Goal: Transaction & Acquisition: Book appointment/travel/reservation

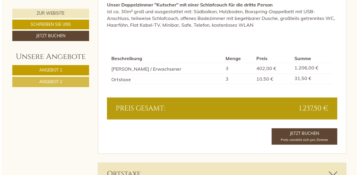
scroll to position [862, 0]
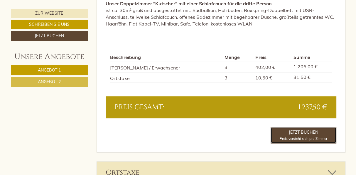
click at [305, 132] on link "Jetzt buchen Preis versteht sich pro Zimmer" at bounding box center [303, 135] width 66 height 16
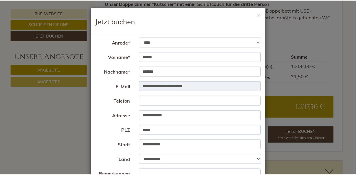
scroll to position [0, 0]
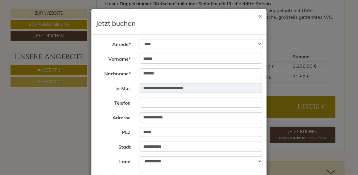
click at [260, 15] on button "×" at bounding box center [261, 16] width 4 height 6
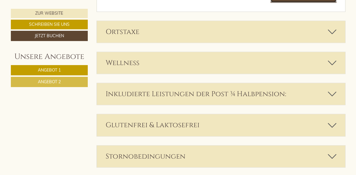
scroll to position [1003, 0]
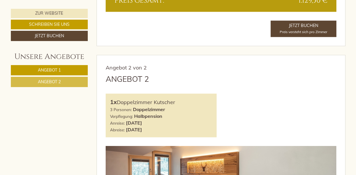
scroll to position [592, 0]
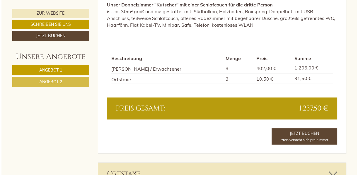
scroll to position [862, 0]
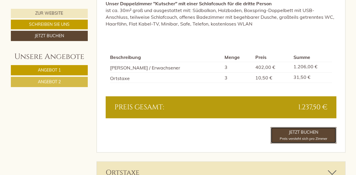
click at [303, 132] on link "Jetzt buchen Preis versteht sich pro Zimmer" at bounding box center [303, 135] width 66 height 16
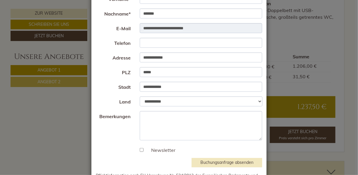
scroll to position [64, 0]
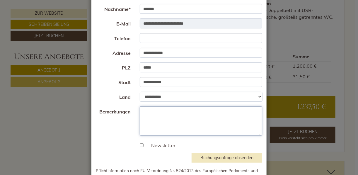
click at [172, 112] on textarea "Bemerkungen" at bounding box center [201, 120] width 123 height 29
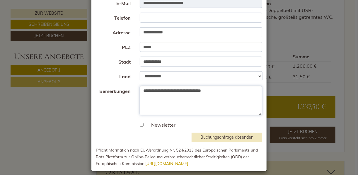
scroll to position [90, 0]
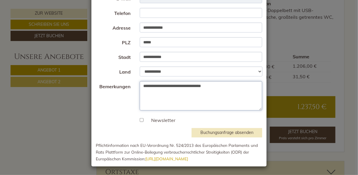
type textarea "**********"
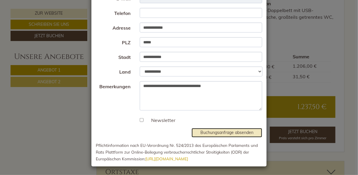
click at [228, 131] on button "Buchungsanfrage absenden" at bounding box center [227, 132] width 71 height 9
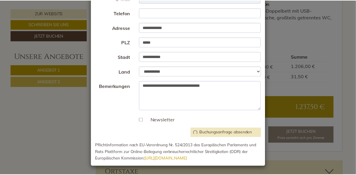
scroll to position [0, 0]
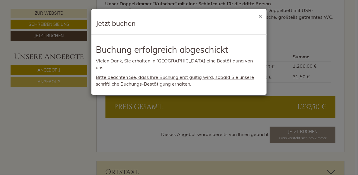
click at [260, 15] on button "×" at bounding box center [261, 16] width 4 height 6
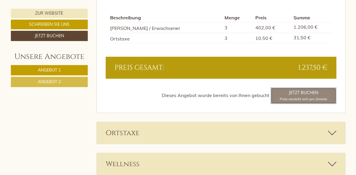
scroll to position [903, 0]
